Goal: Navigation & Orientation: Find specific page/section

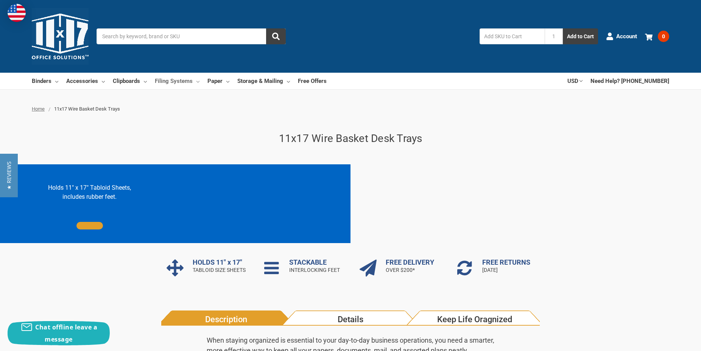
click at [178, 81] on link "Filing Systems" at bounding box center [177, 81] width 45 height 17
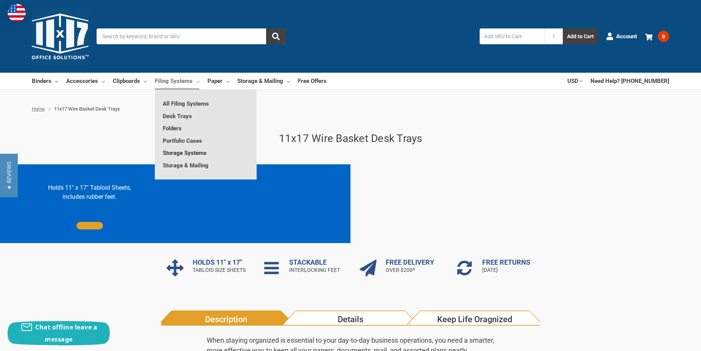
click at [189, 154] on link "Storage Systems" at bounding box center [206, 153] width 102 height 12
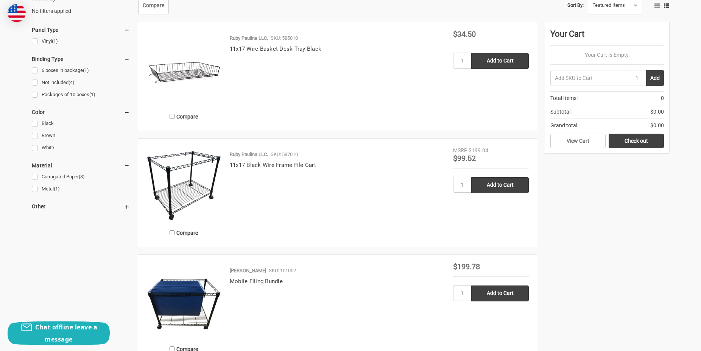
scroll to position [270, 0]
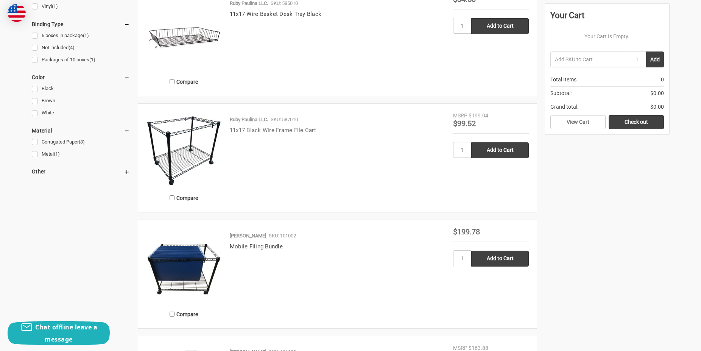
click at [267, 128] on link "11x17 Black Wire Frame File Cart" at bounding box center [273, 130] width 86 height 7
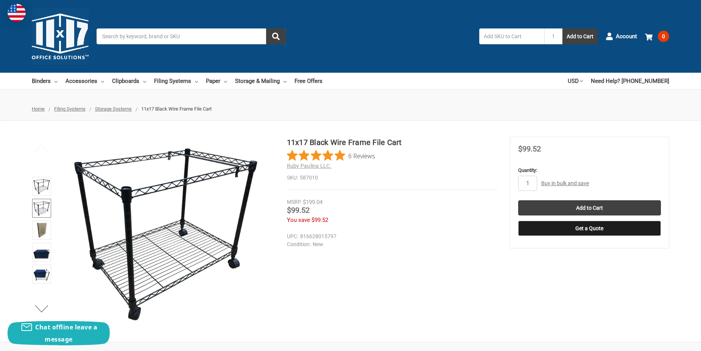
click at [45, 212] on img at bounding box center [41, 208] width 17 height 17
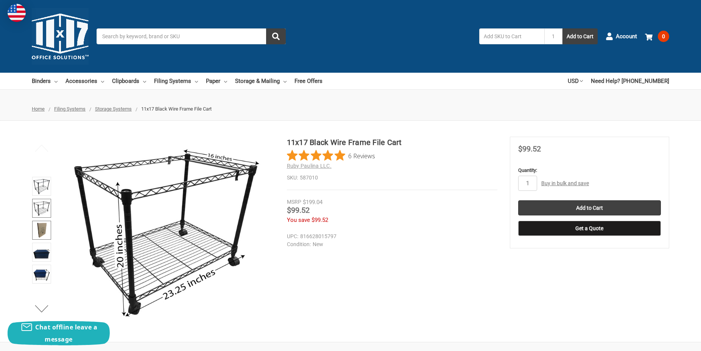
click at [44, 231] on img at bounding box center [41, 230] width 17 height 17
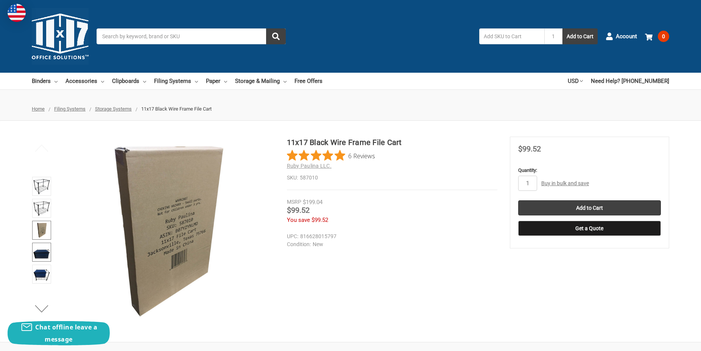
click at [41, 252] on img at bounding box center [41, 252] width 17 height 17
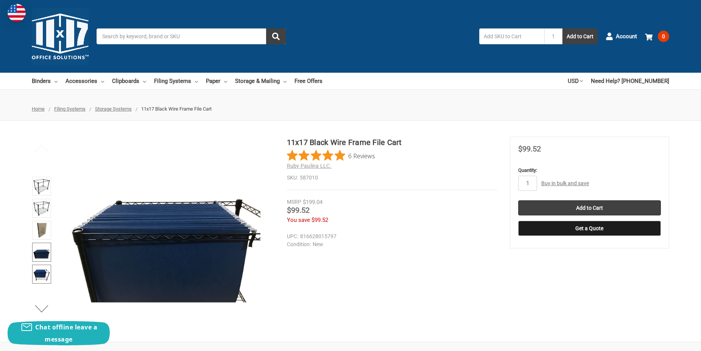
click at [41, 279] on img at bounding box center [41, 274] width 17 height 17
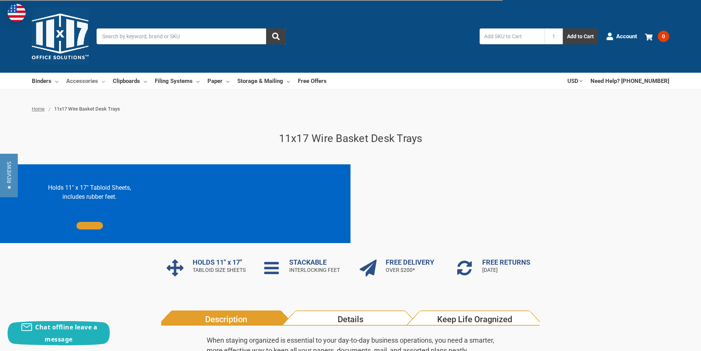
click at [90, 81] on link "Accessories" at bounding box center [85, 81] width 39 height 17
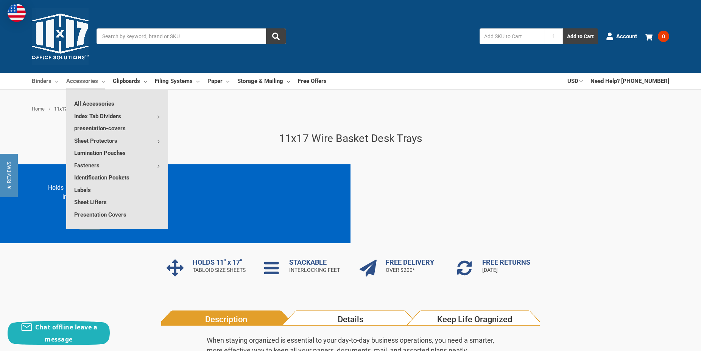
click at [45, 81] on link "Binders" at bounding box center [45, 81] width 27 height 17
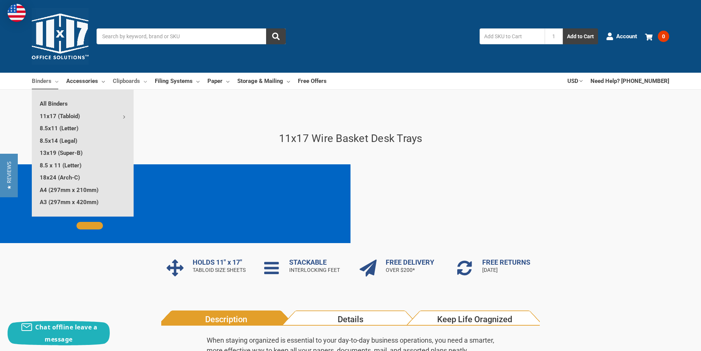
click at [125, 79] on link "Clipboards" at bounding box center [130, 81] width 34 height 17
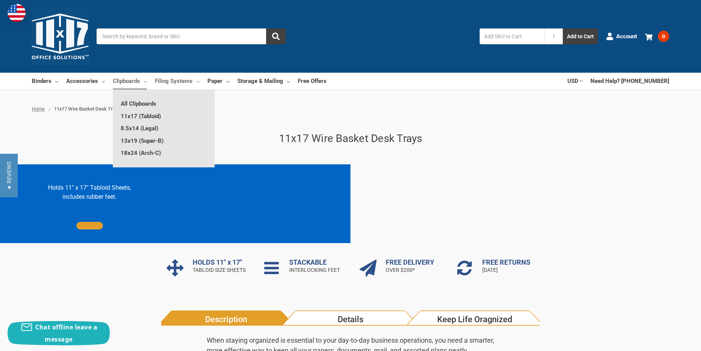
click at [173, 80] on link "Filing Systems" at bounding box center [177, 81] width 45 height 17
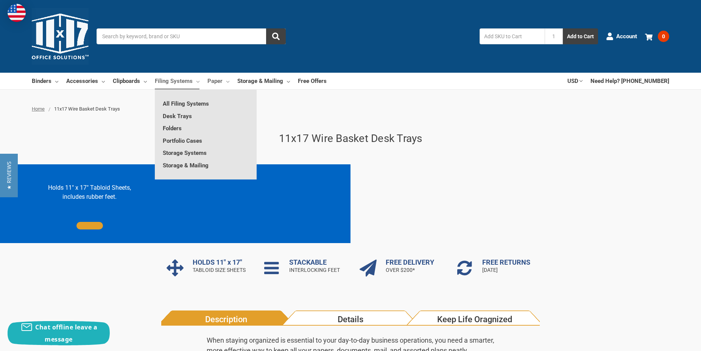
click at [214, 81] on link "Paper" at bounding box center [218, 81] width 22 height 17
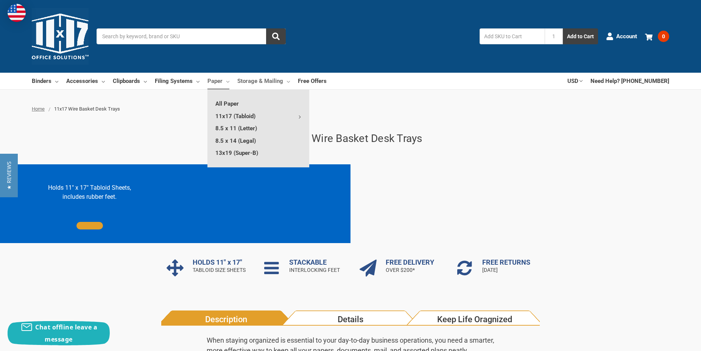
click at [267, 81] on link "Storage & Mailing" at bounding box center [263, 81] width 53 height 17
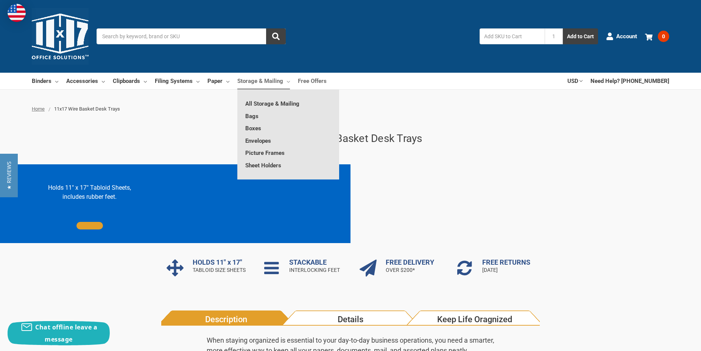
click at [315, 80] on link "Free Offers" at bounding box center [312, 81] width 29 height 17
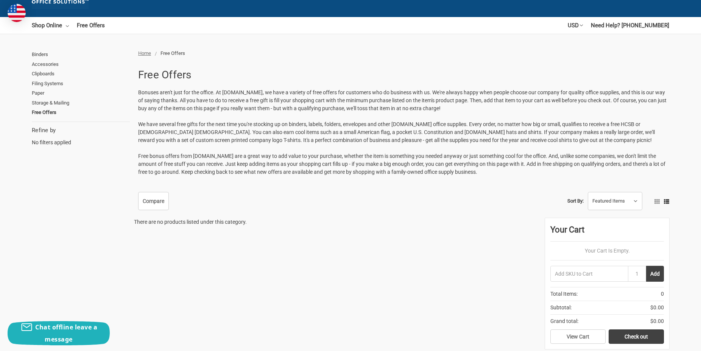
scroll to position [39, 0]
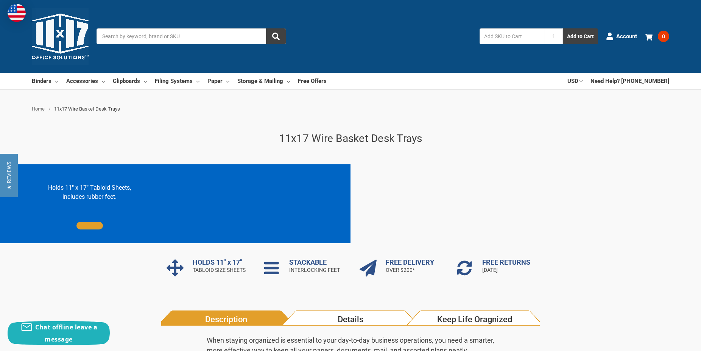
click at [39, 106] on span "Home" at bounding box center [38, 109] width 13 height 6
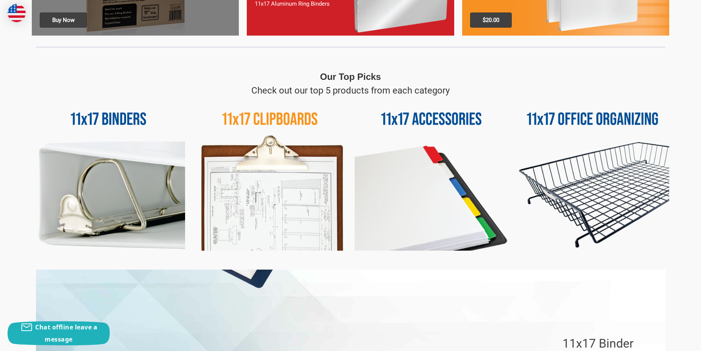
scroll to position [309, 0]
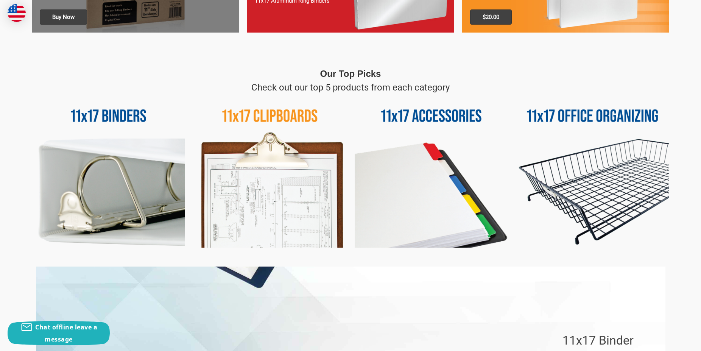
click at [618, 206] on img at bounding box center [592, 170] width 153 height 153
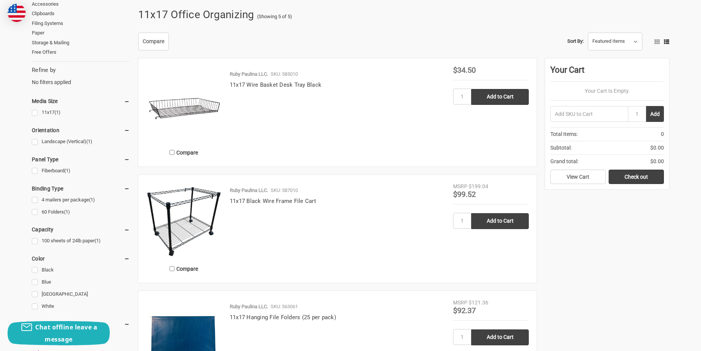
scroll to position [39, 0]
